Goal: Task Accomplishment & Management: Manage account settings

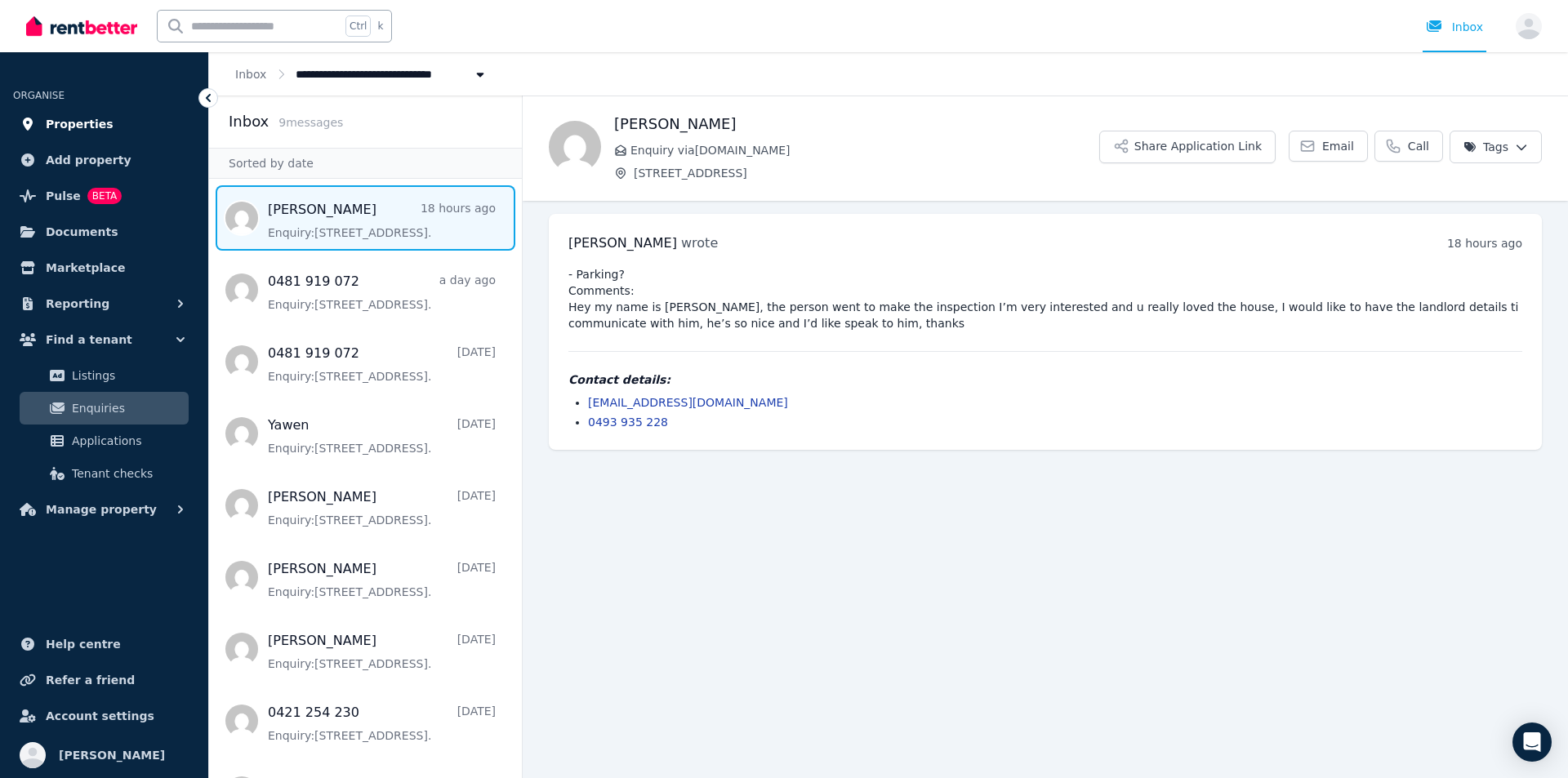
click at [59, 116] on span "Properties" at bounding box center [79, 124] width 68 height 20
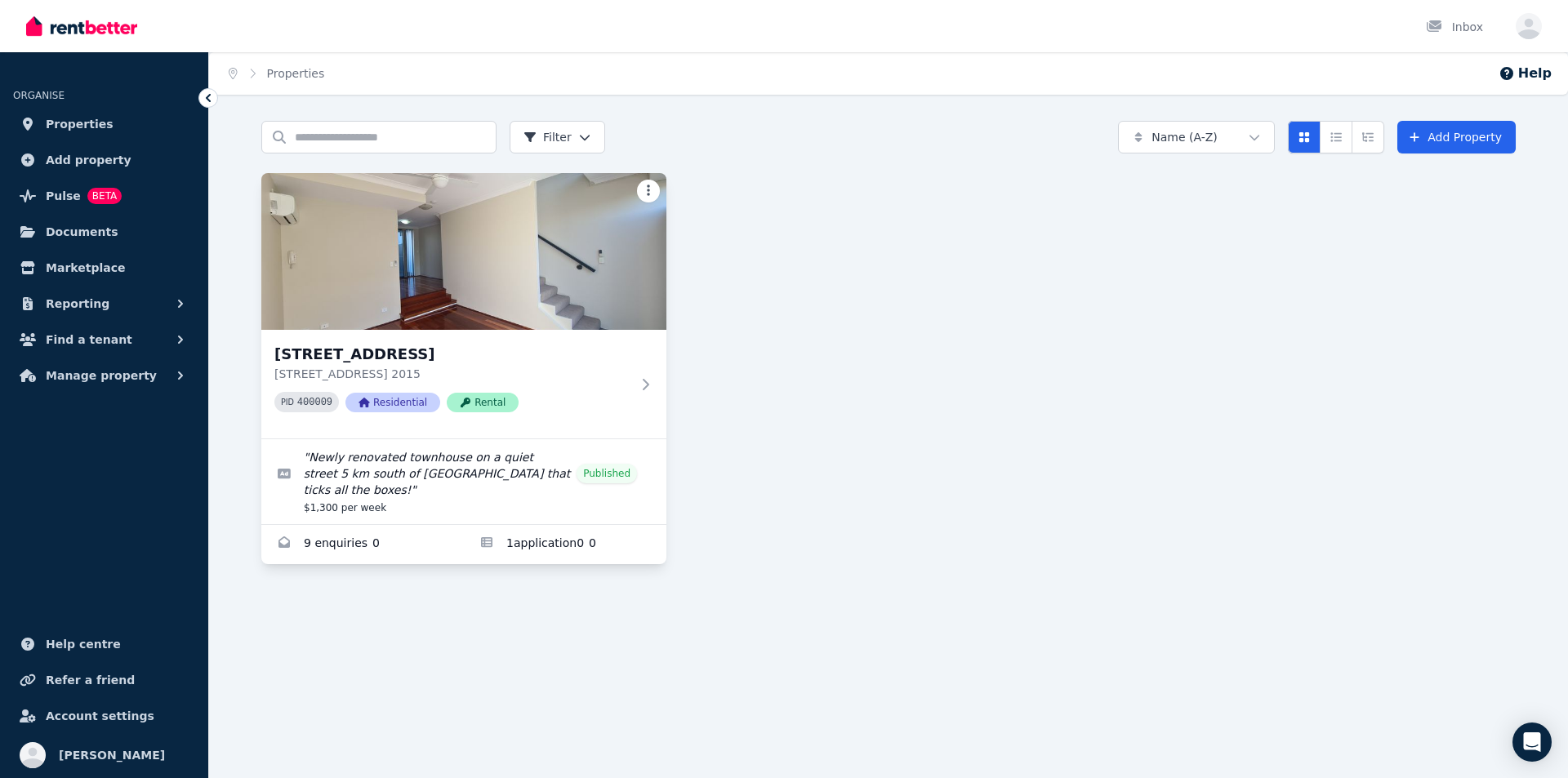
click at [647, 197] on html "Open main menu Inbox Open user menu ORGANISE Properties Add property Pulse BETA…" at bounding box center [784, 389] width 1568 height 778
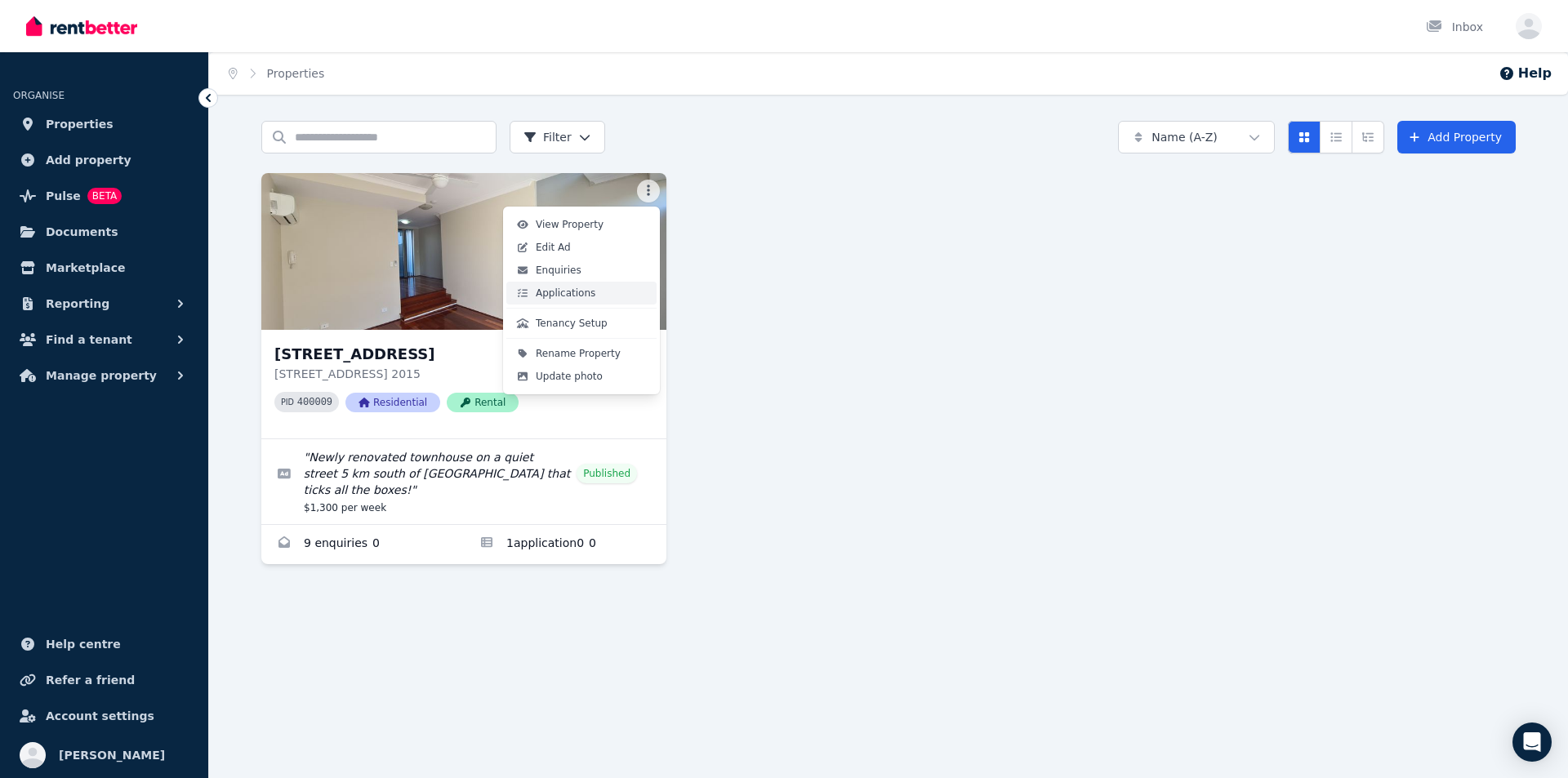
click at [563, 286] on link "Applications" at bounding box center [581, 293] width 150 height 23
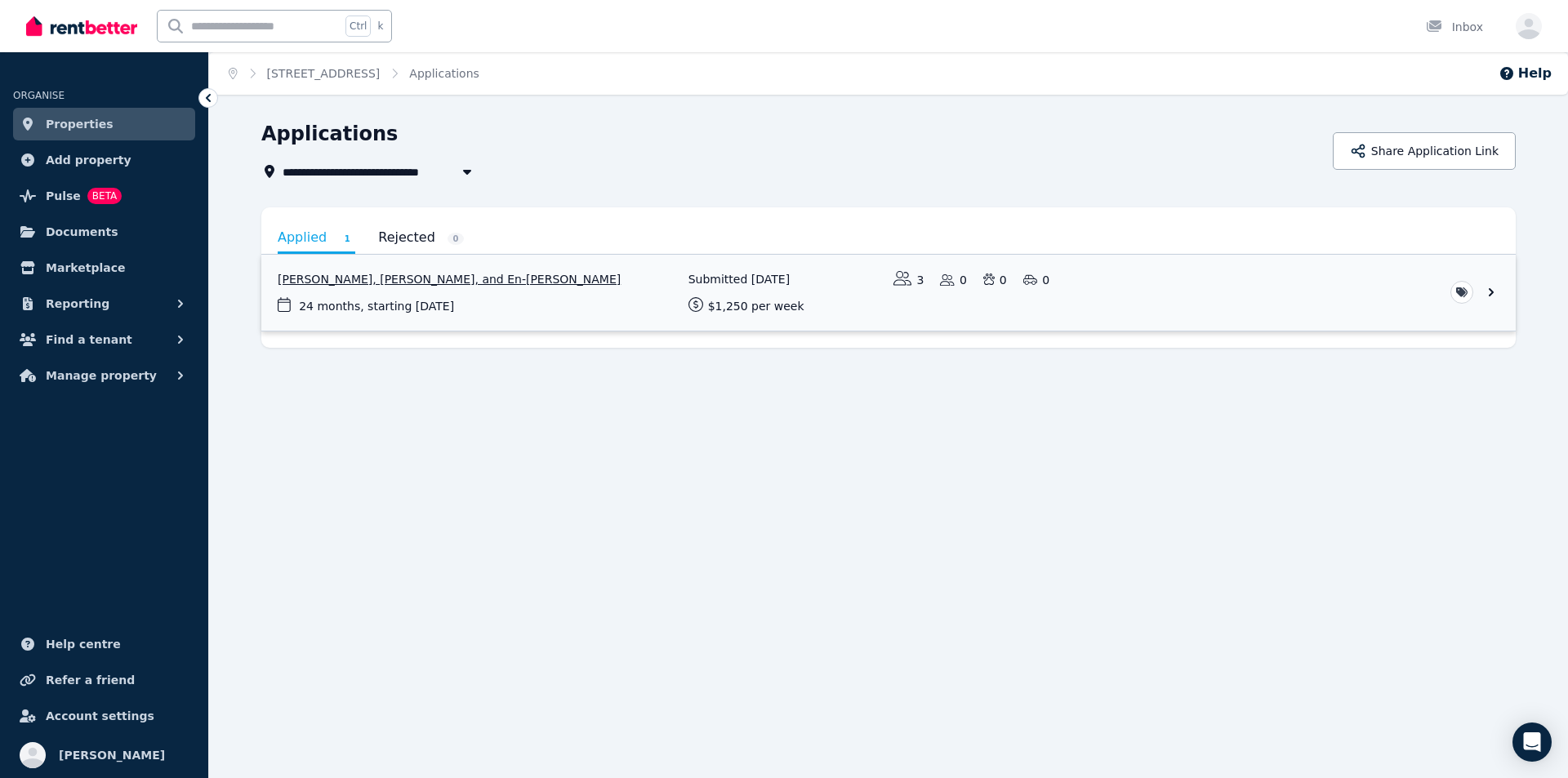
click at [364, 281] on link "View application: Yawen Deng, Chia-fang Miao, and En-Shih Liao" at bounding box center [889, 292] width 1254 height 76
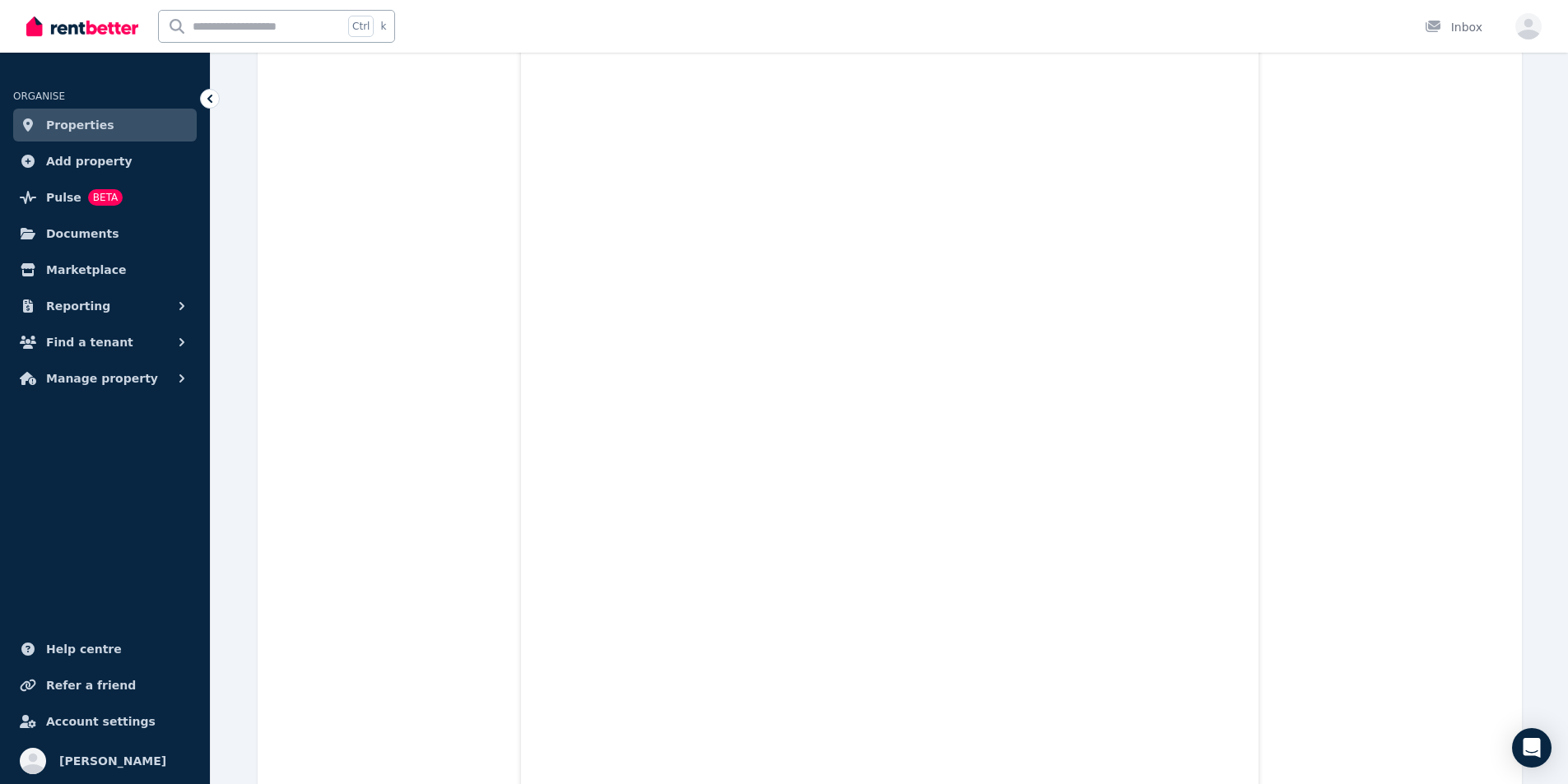
scroll to position [1482, 0]
click at [54, 25] on img at bounding box center [82, 26] width 112 height 25
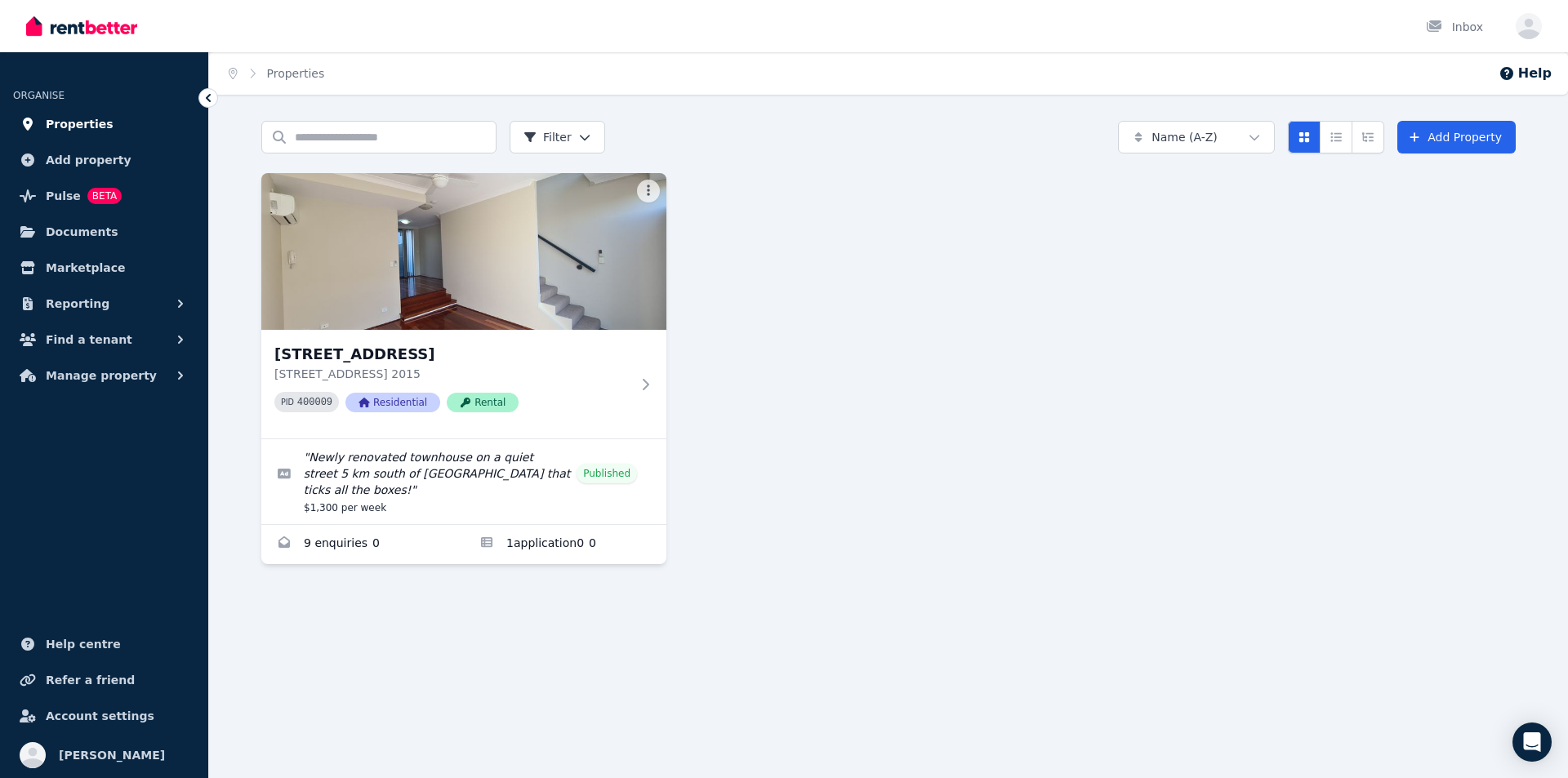
click at [81, 121] on span "Properties" at bounding box center [79, 124] width 68 height 20
click at [1452, 30] on div at bounding box center [1439, 27] width 27 height 17
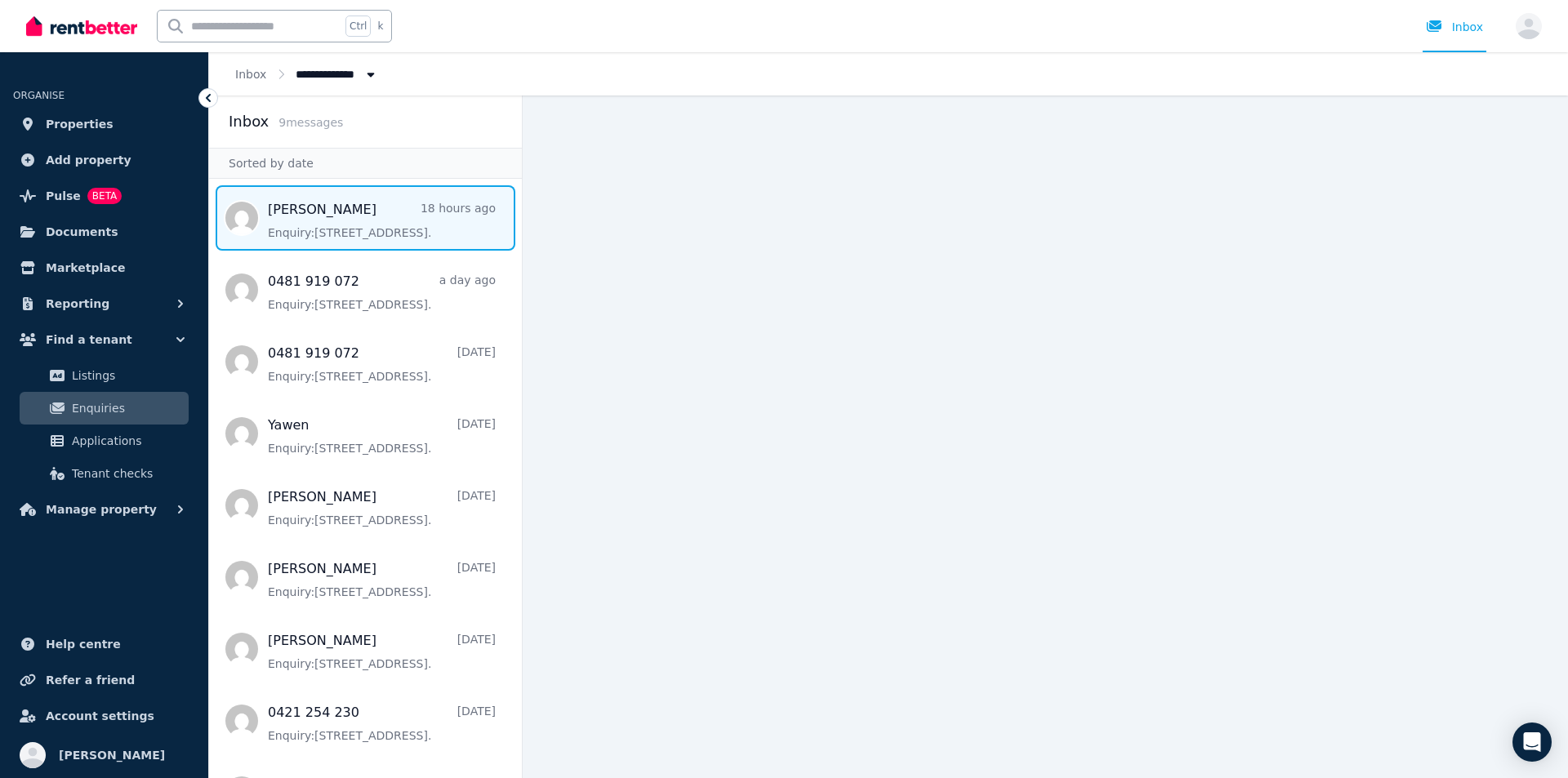
click at [305, 226] on span "Message list" at bounding box center [365, 218] width 313 height 65
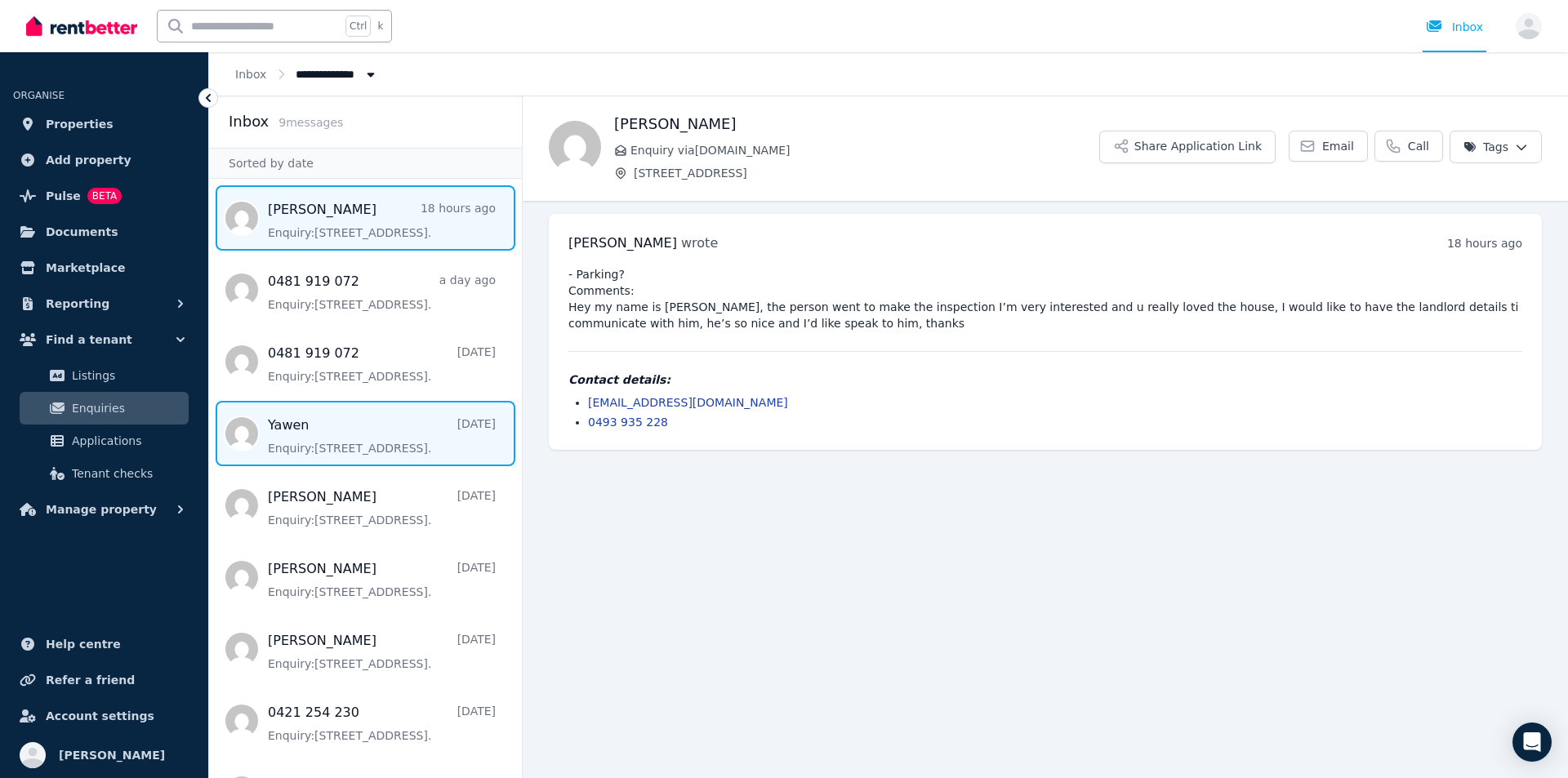
click at [344, 439] on span "Message list" at bounding box center [365, 434] width 313 height 65
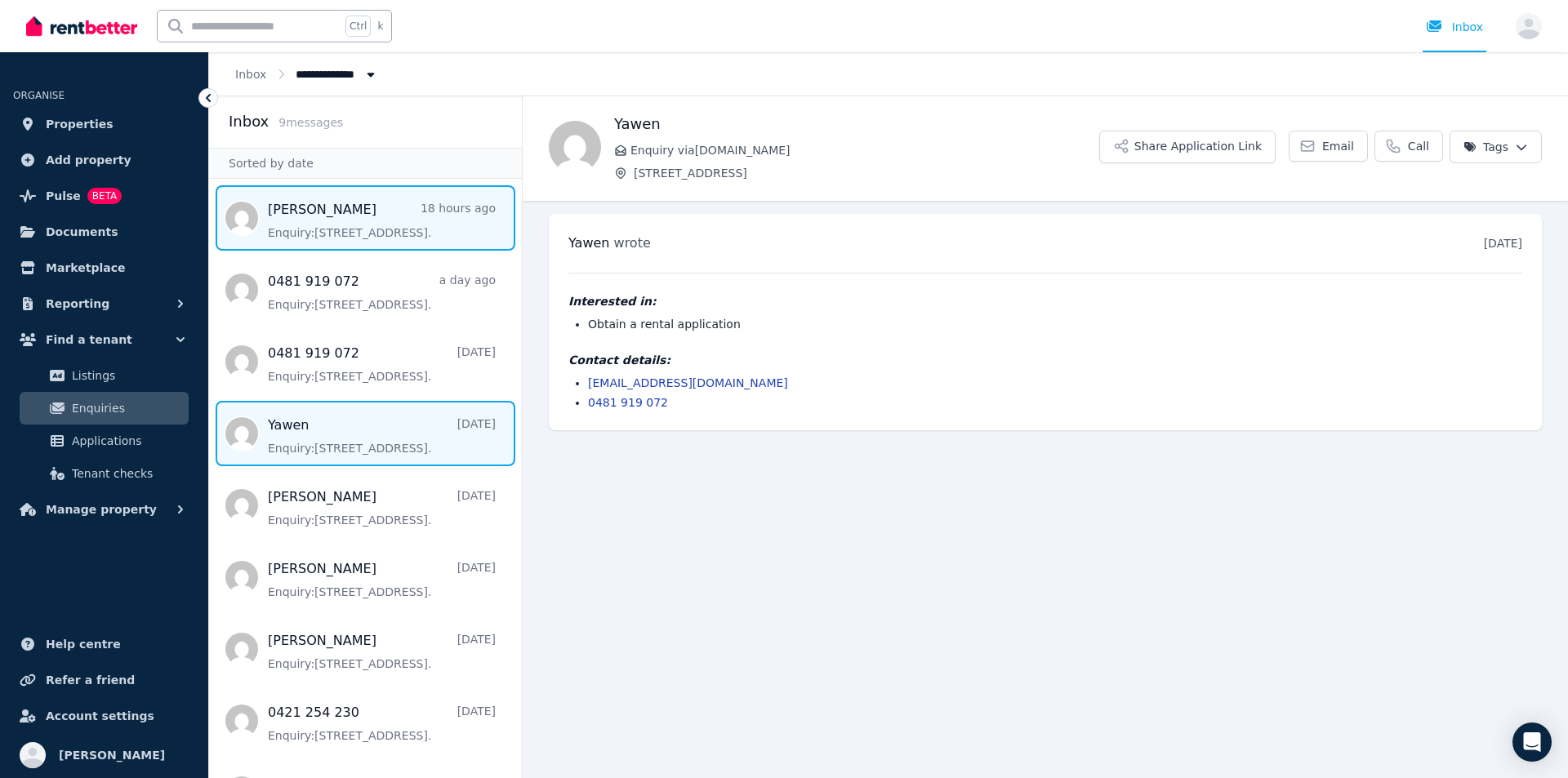
click at [375, 222] on span "Message list" at bounding box center [365, 218] width 313 height 65
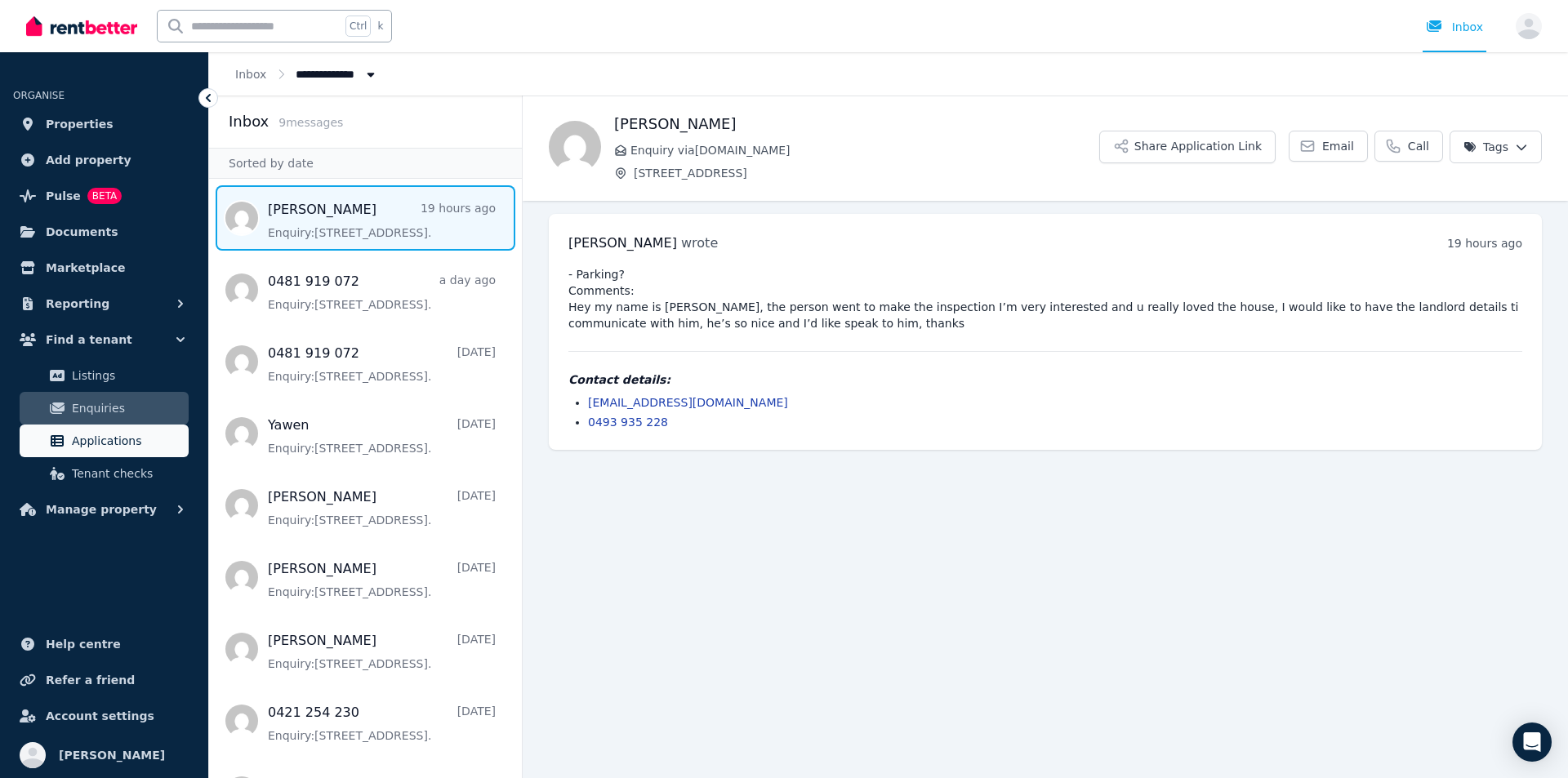
click at [101, 445] on span "Applications" at bounding box center [127, 441] width 110 height 20
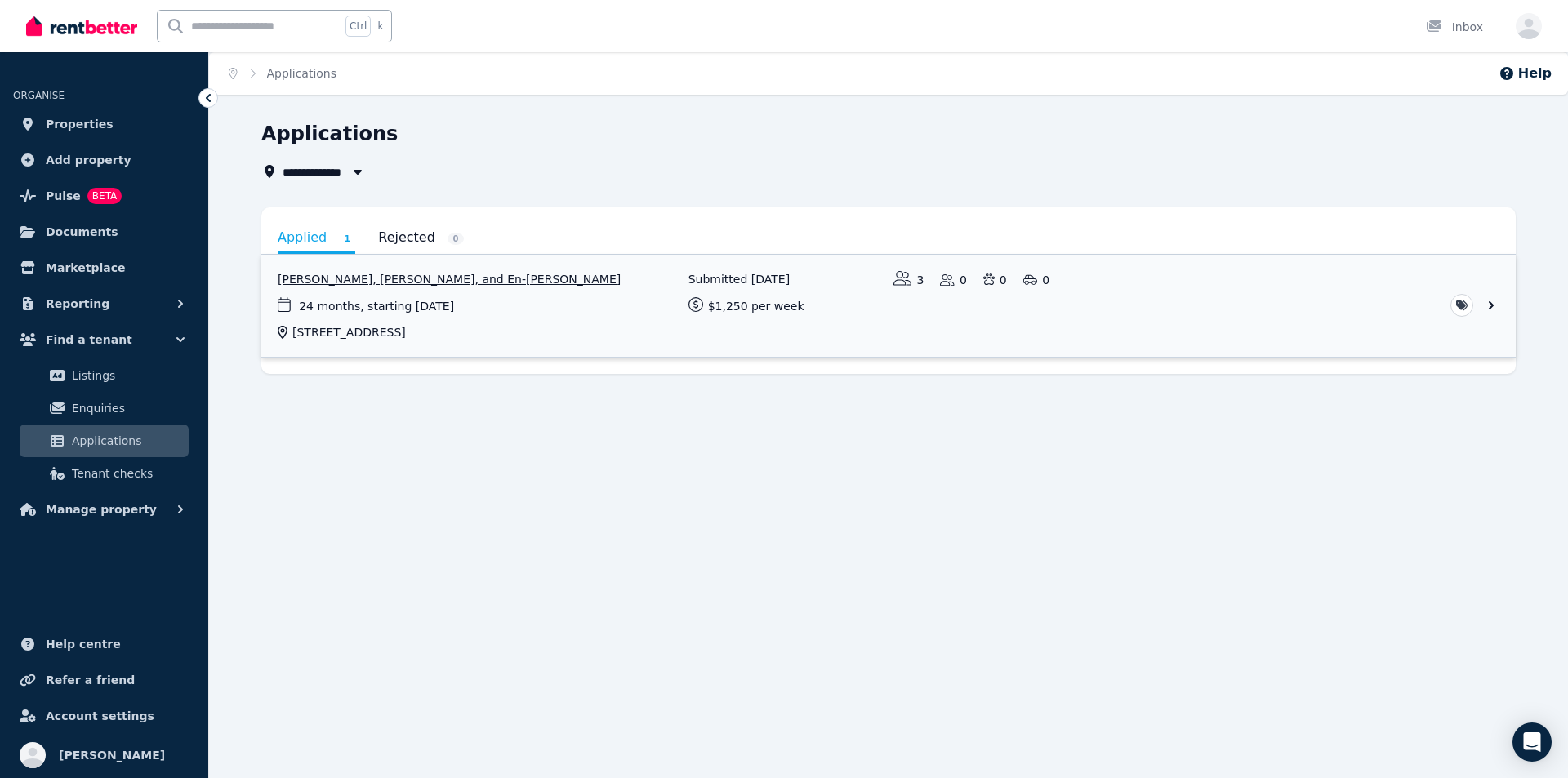
click at [460, 283] on link "View application: Yawen Deng, Chia-fang Miao, and En-Shih Liao" at bounding box center [889, 306] width 1254 height 103
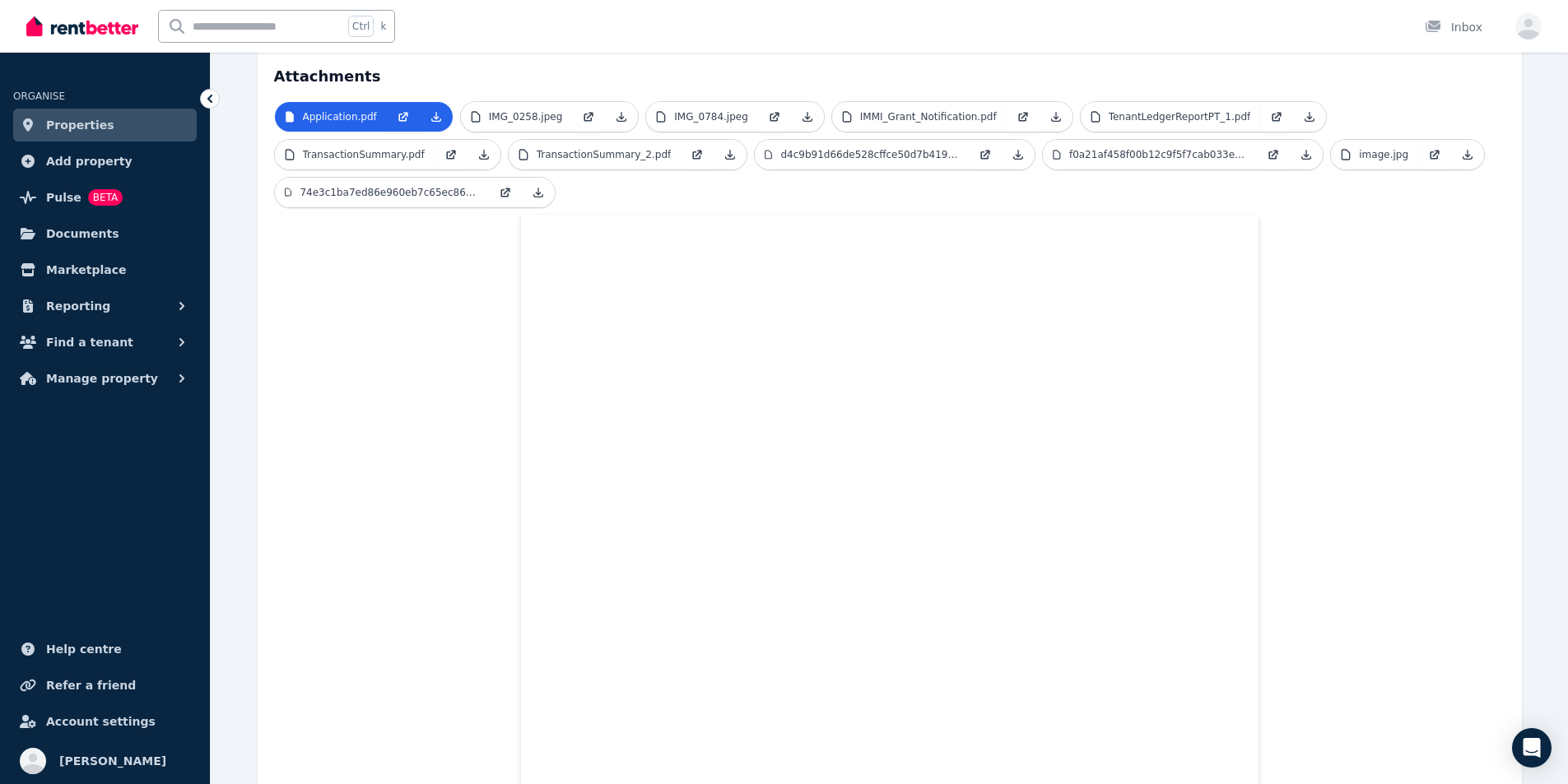
scroll to position [494, 0]
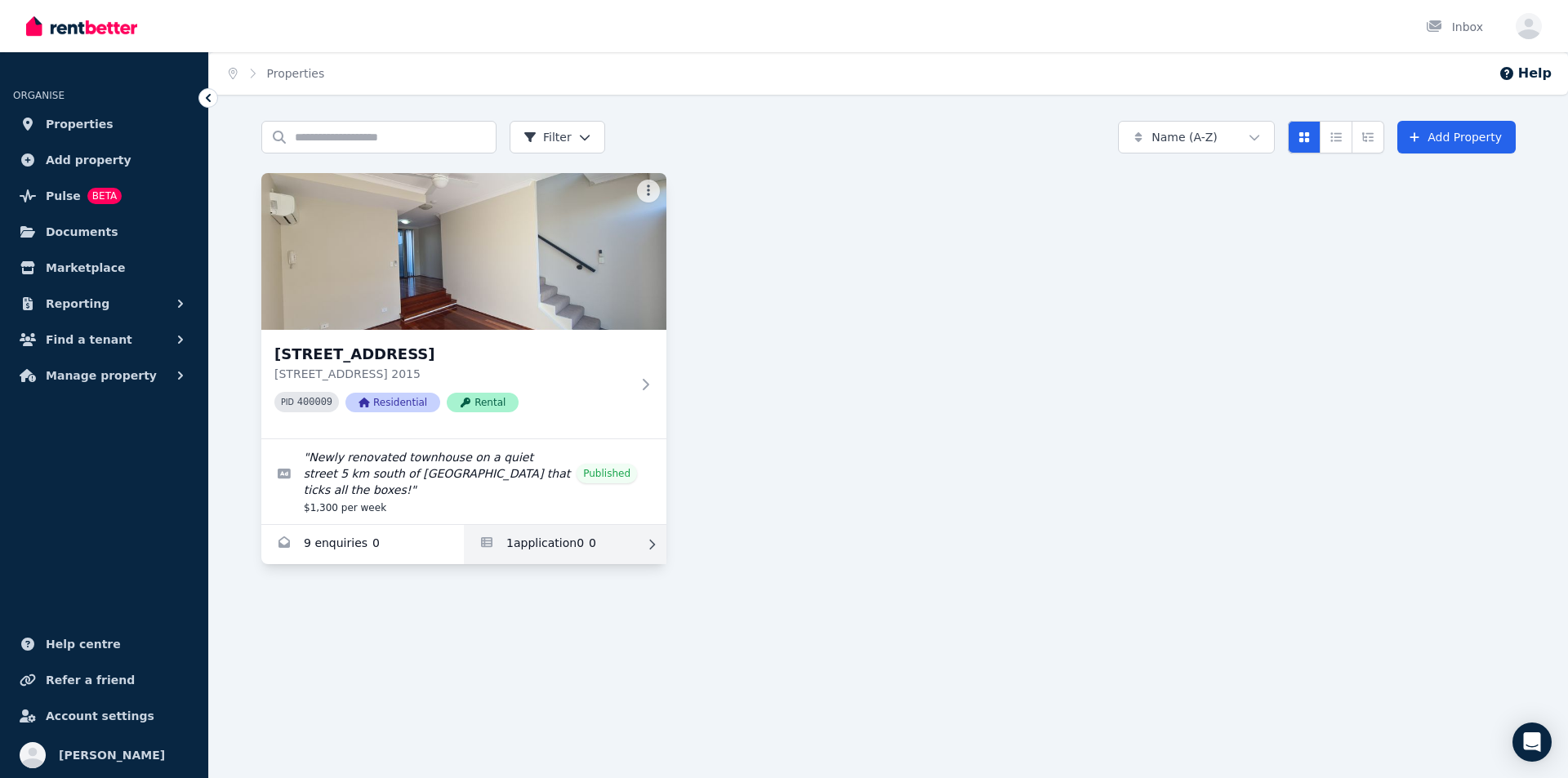
click at [526, 526] on link "Applications for 10/161-219 Queen St, Beaconsfield" at bounding box center [564, 545] width 202 height 39
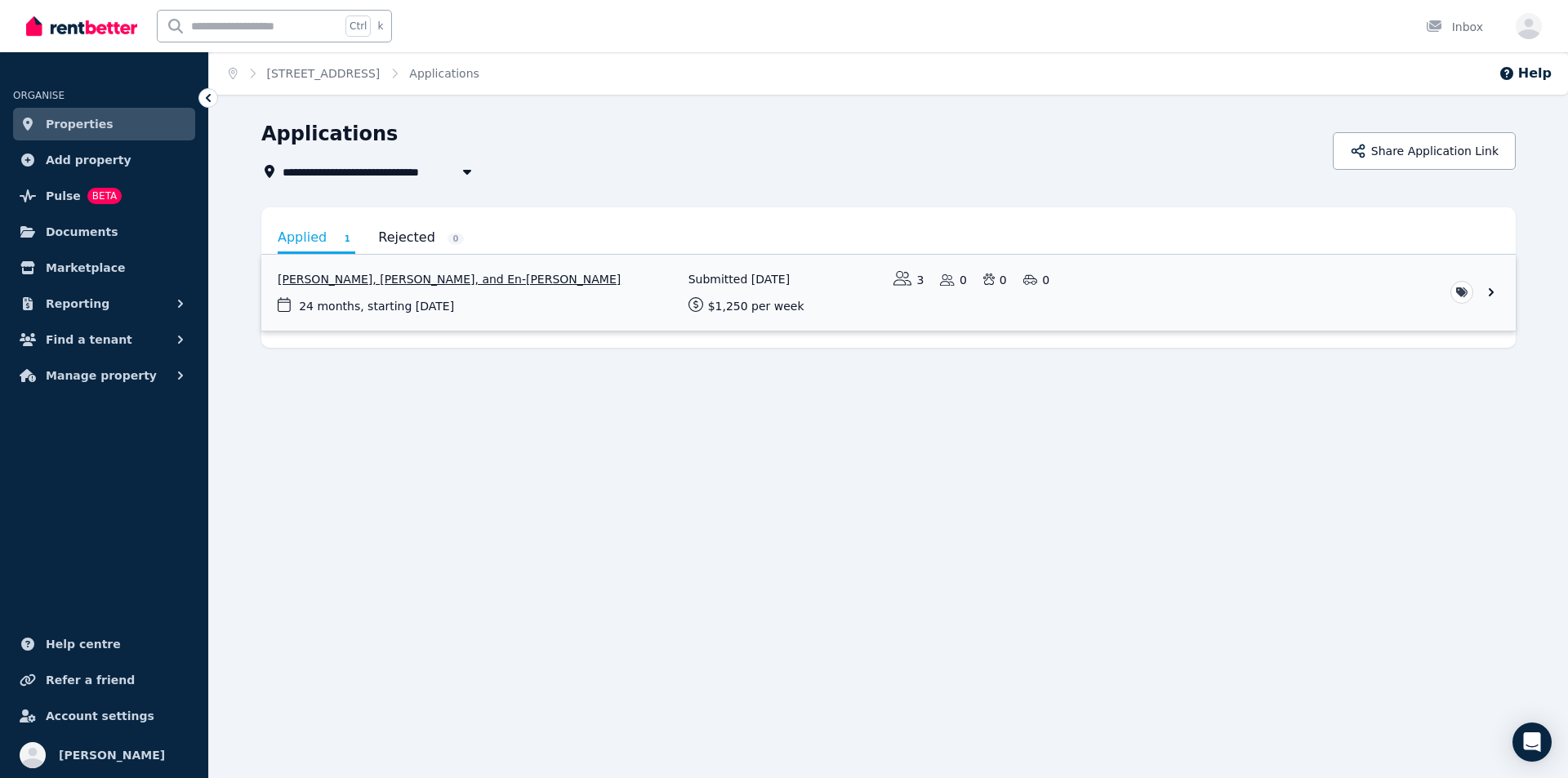
click at [426, 279] on link "View application: Yawen Deng, Chia-fang Miao, and En-Shih Liao" at bounding box center [889, 292] width 1254 height 76
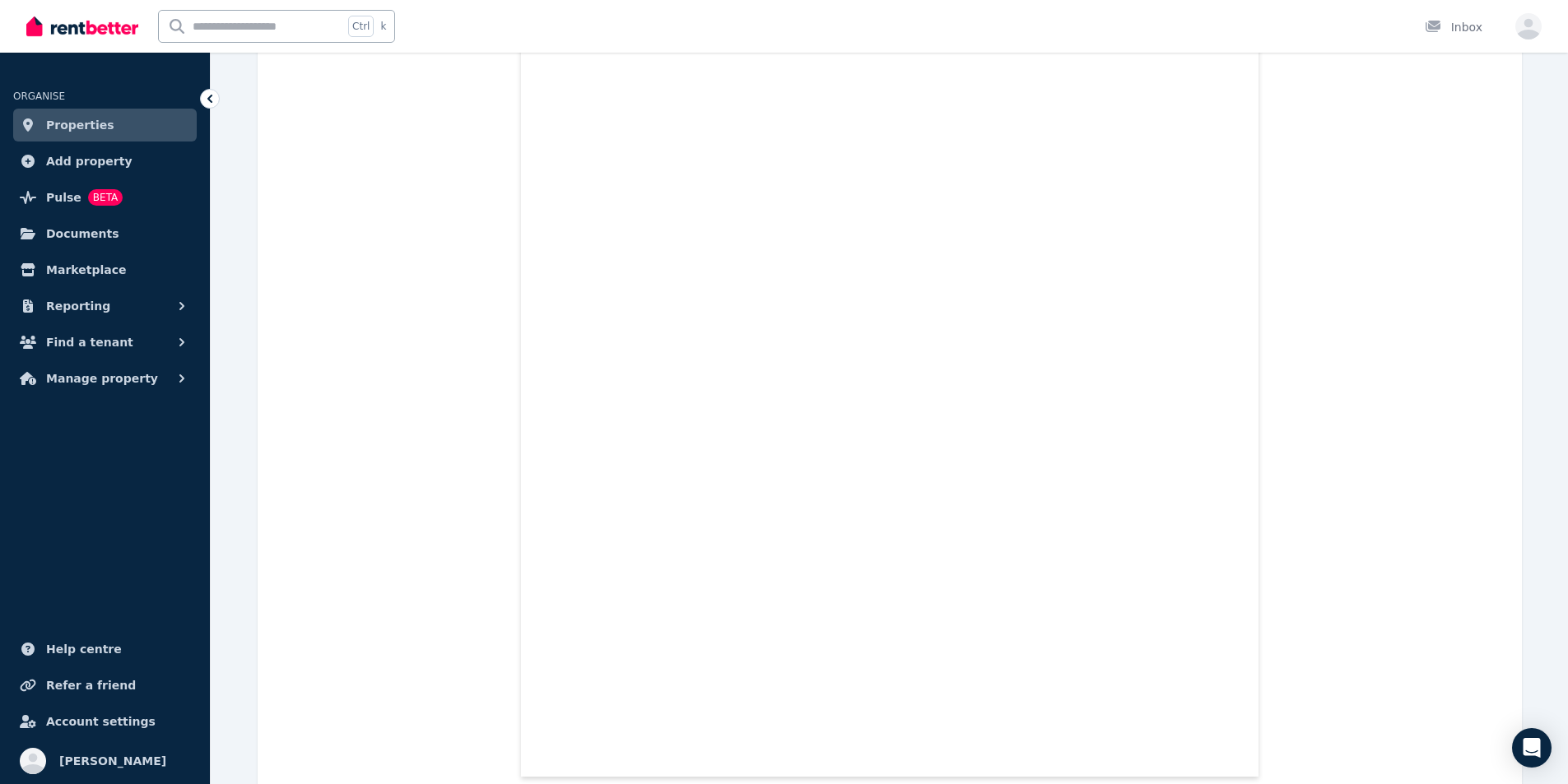
scroll to position [25299, 0]
click at [75, 25] on img at bounding box center [82, 26] width 112 height 25
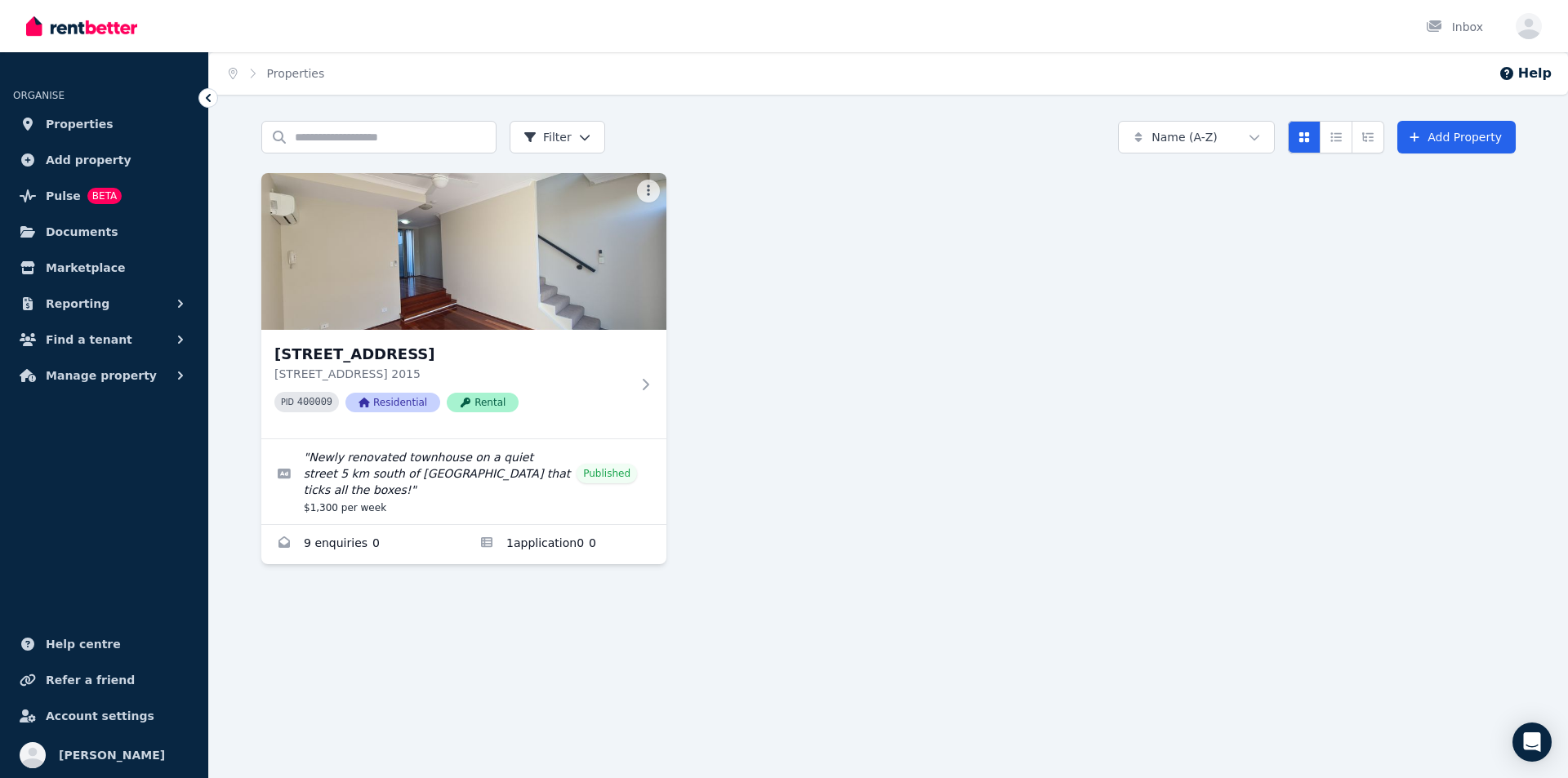
click at [97, 30] on img at bounding box center [82, 26] width 111 height 25
click at [89, 128] on span "Properties" at bounding box center [79, 124] width 68 height 20
click at [76, 35] on img at bounding box center [82, 26] width 111 height 25
click at [98, 31] on img at bounding box center [82, 26] width 111 height 25
